Goal: Find specific page/section: Find specific page/section

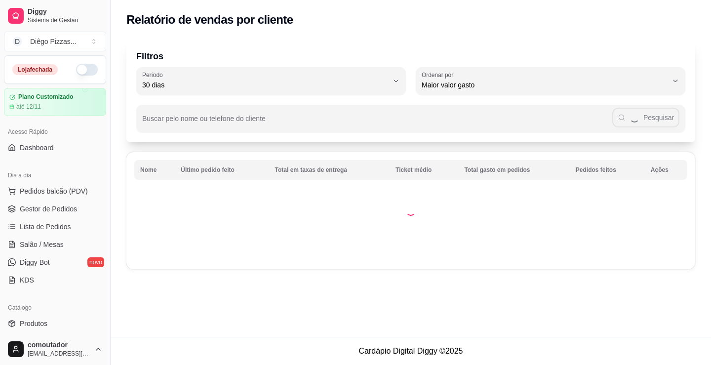
select select "30"
select select "HIGHEST_TOTAL_SPENT_WITH_ORDERS"
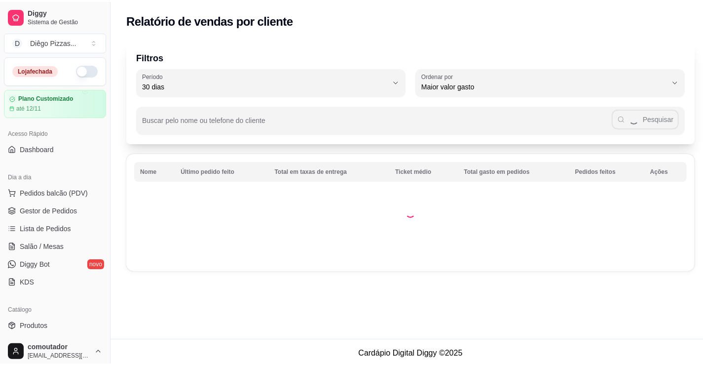
scroll to position [99, 0]
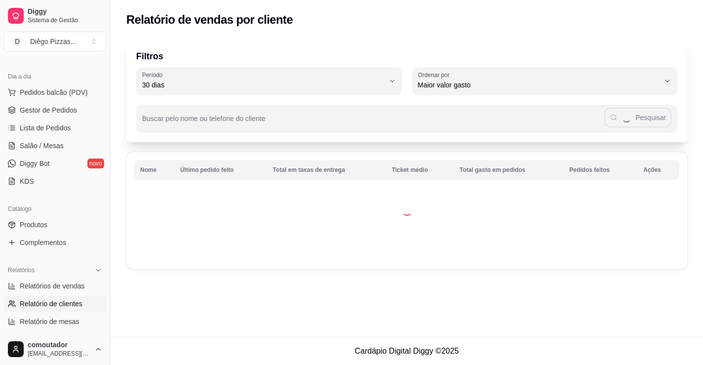
click at [36, 288] on span "Relatórios de vendas" at bounding box center [52, 286] width 65 height 10
select select "ALL"
select select "0"
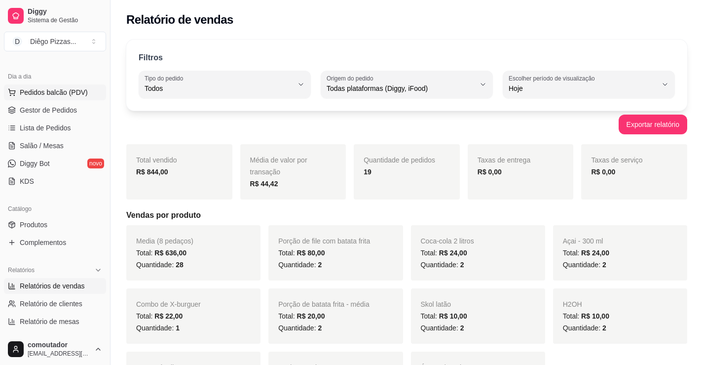
click at [57, 91] on span "Pedidos balcão (PDV)" at bounding box center [54, 92] width 68 height 10
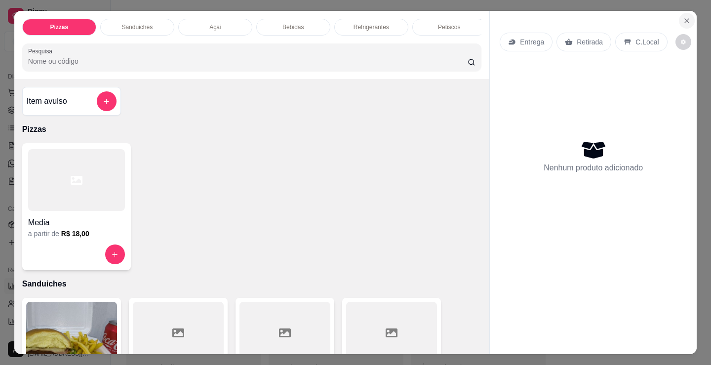
click at [683, 17] on icon "Close" at bounding box center [687, 21] width 8 height 8
